Goal: Check status: Check status

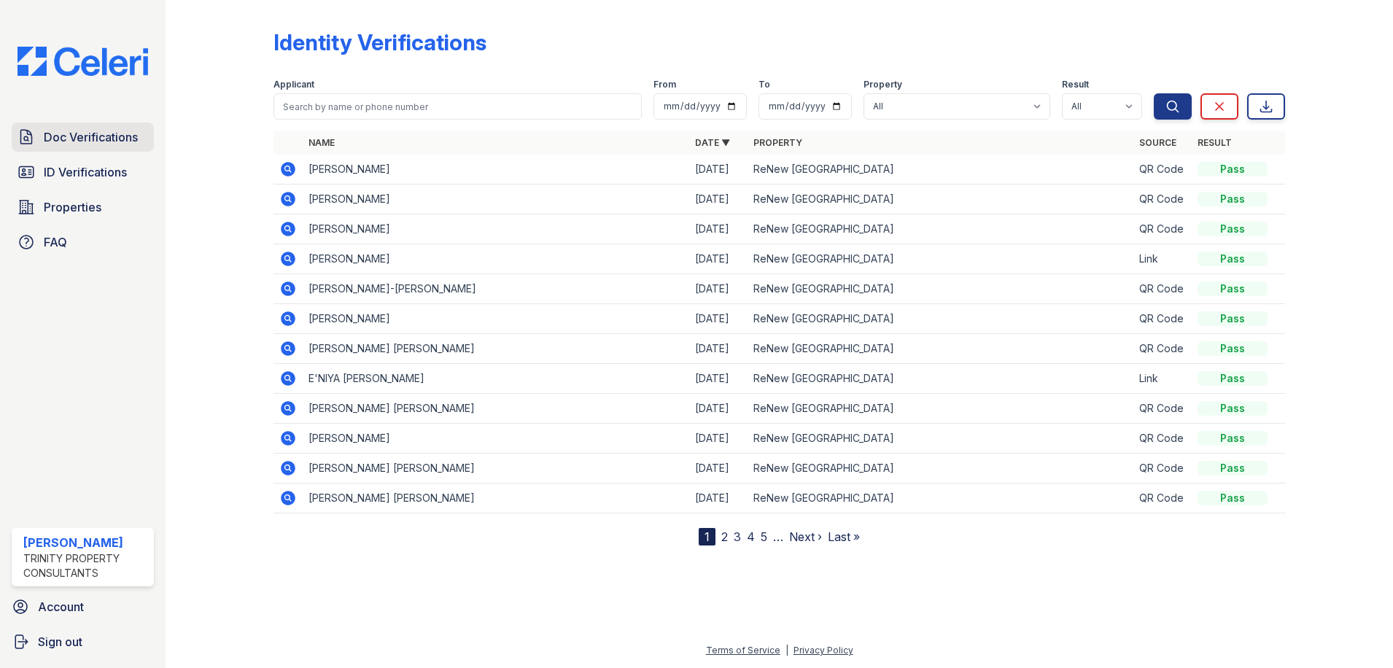
click at [104, 137] on span "Doc Verifications" at bounding box center [91, 136] width 94 height 17
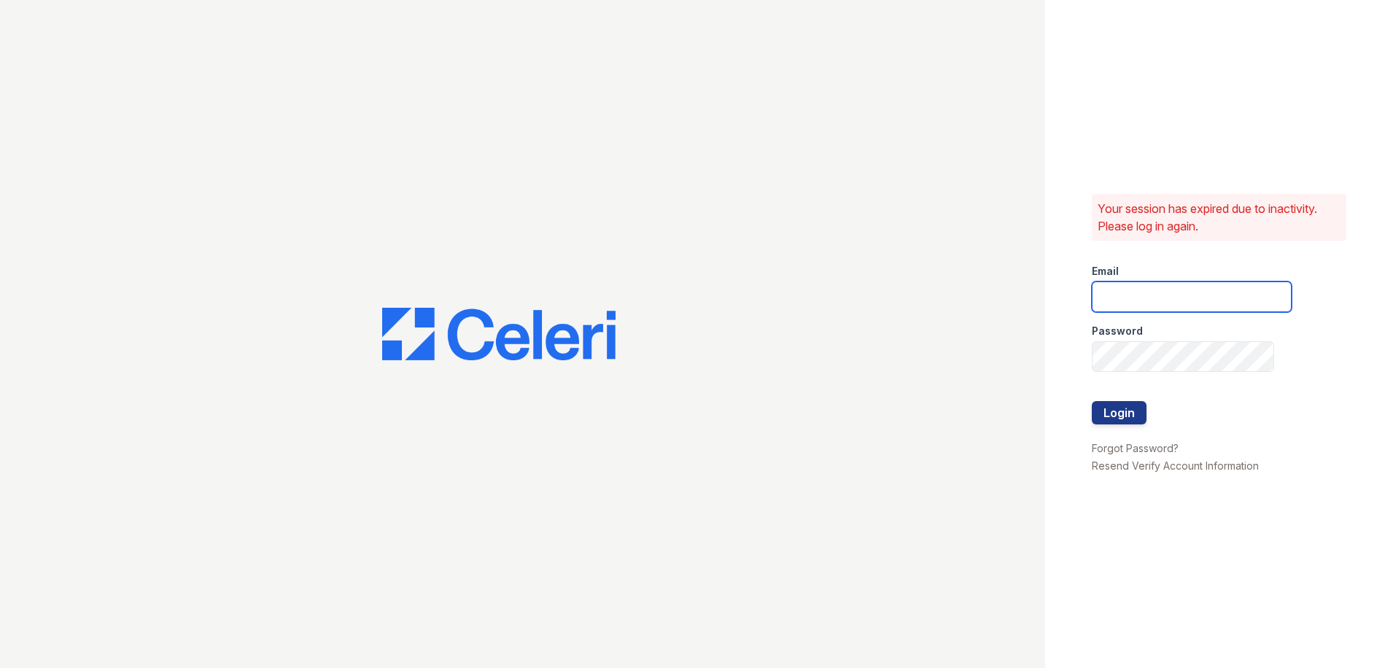
type input "candice.payne@trinity-pm.com"
click at [1127, 405] on button "Login" at bounding box center [1119, 412] width 55 height 23
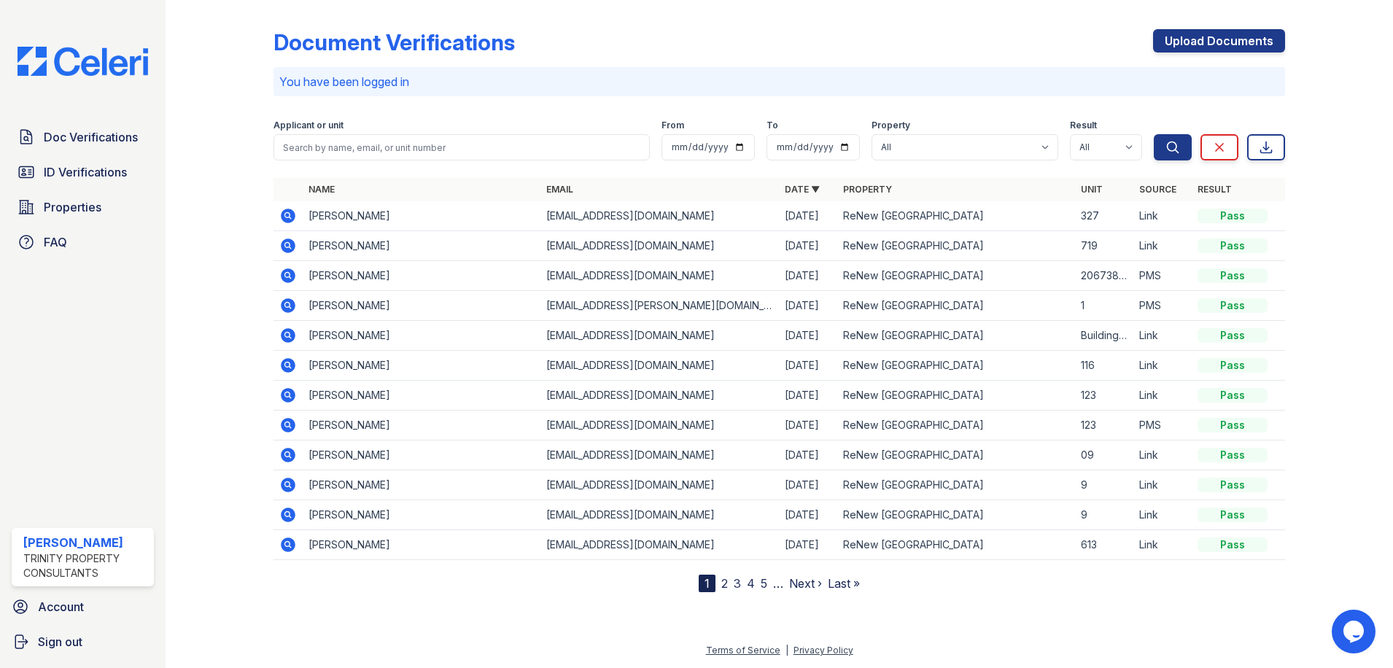
click at [281, 218] on icon at bounding box center [287, 215] width 17 height 17
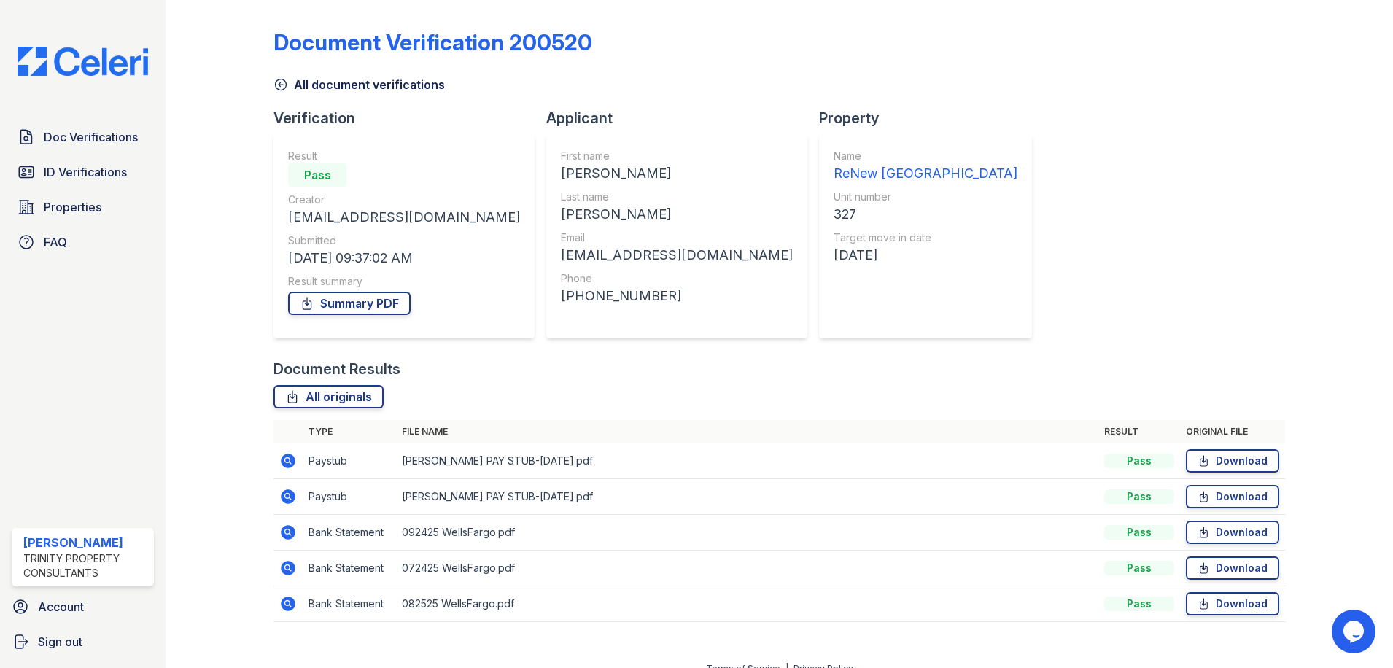
click at [292, 530] on icon at bounding box center [288, 532] width 15 height 15
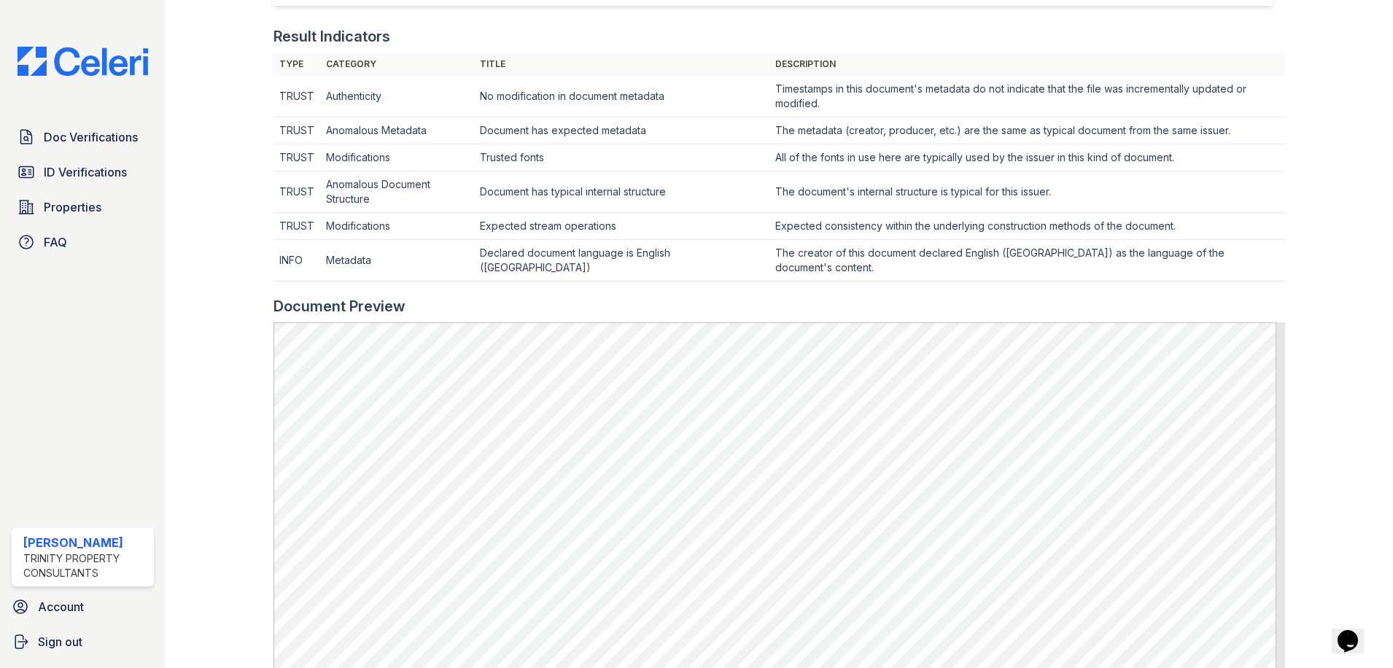
scroll to position [437, 0]
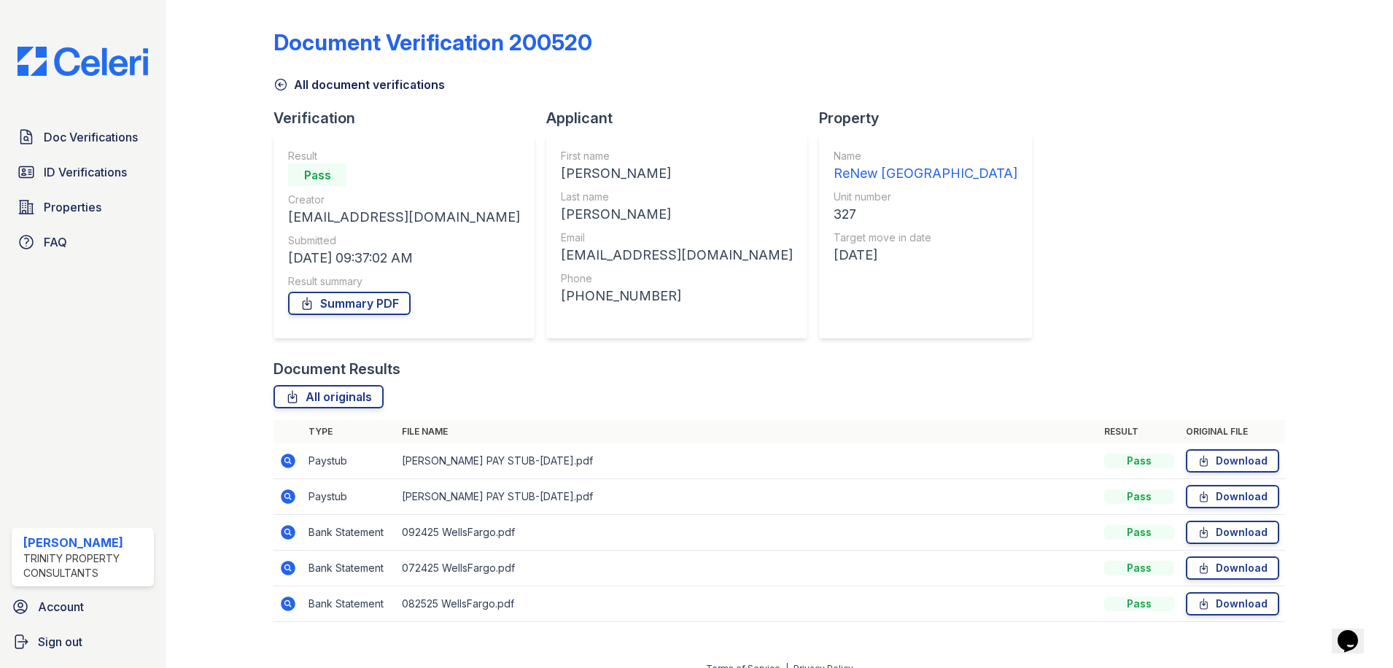
click at [289, 455] on icon at bounding box center [288, 461] width 15 height 15
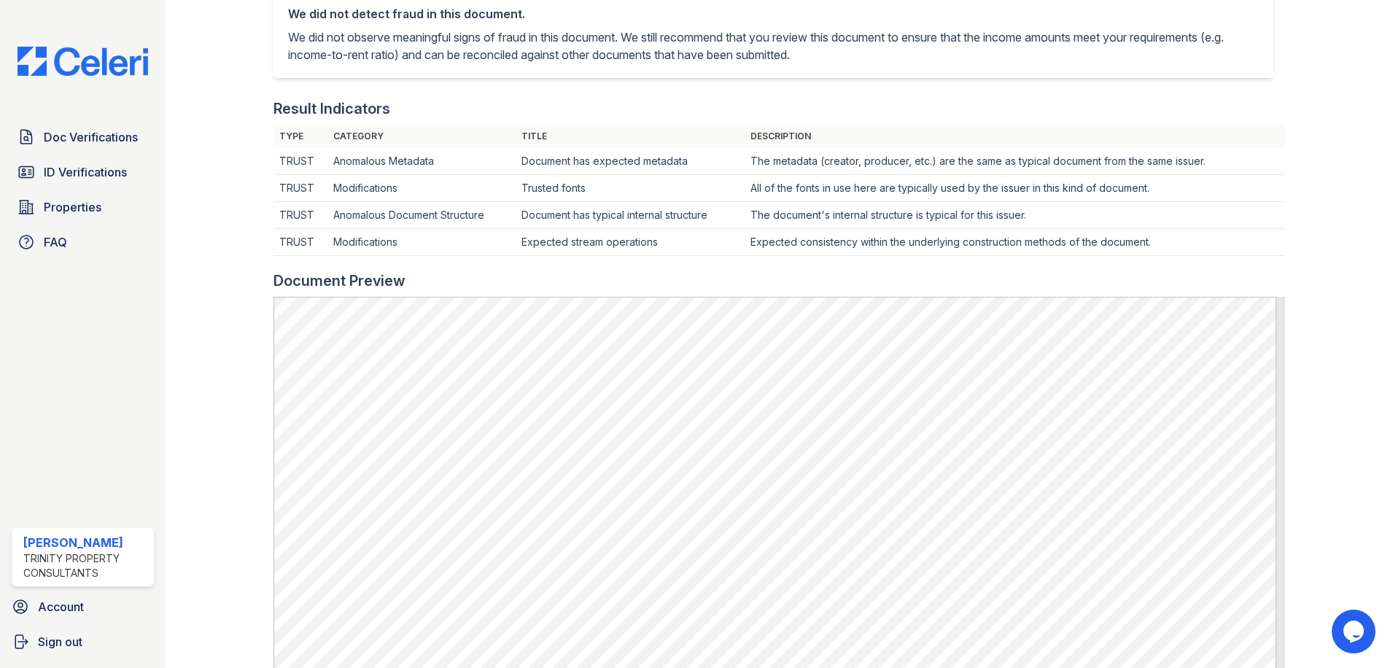
scroll to position [437, 0]
